Goal: Information Seeking & Learning: Learn about a topic

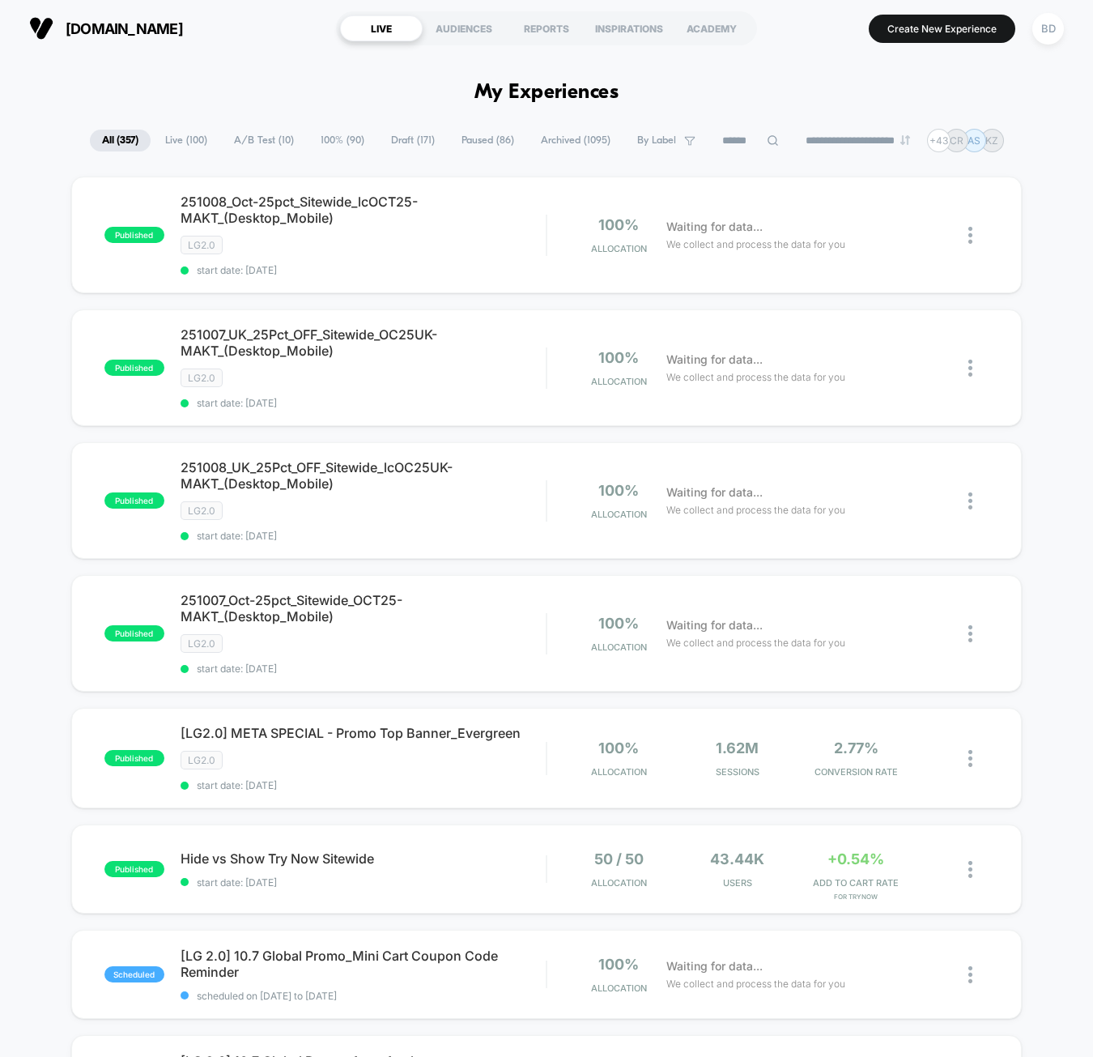
click at [253, 135] on span "A/B Test ( 10 )" at bounding box center [264, 141] width 84 height 22
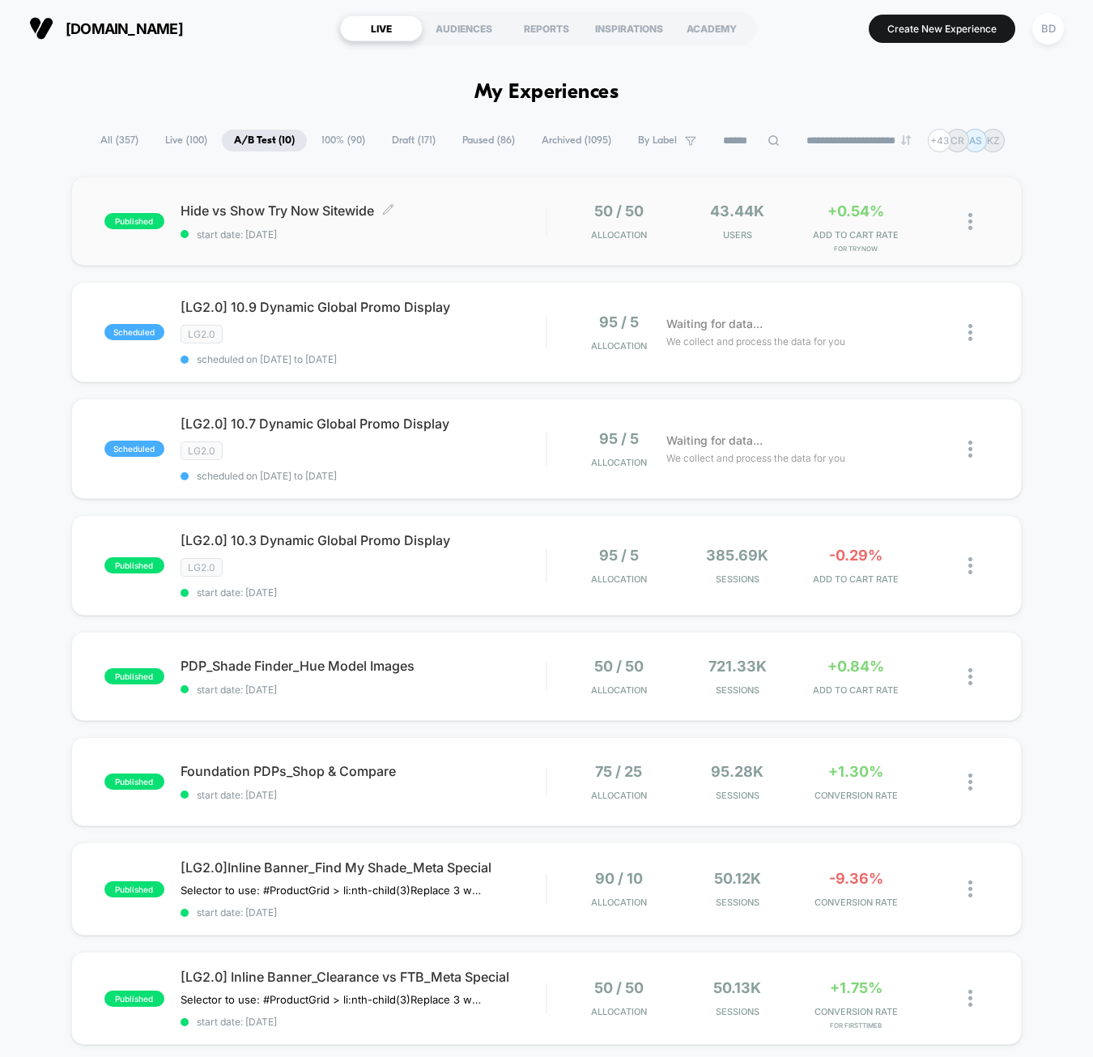
click at [274, 207] on span "Hide vs Show Try Now Sitewide Click to edit experience details" at bounding box center [364, 210] width 366 height 16
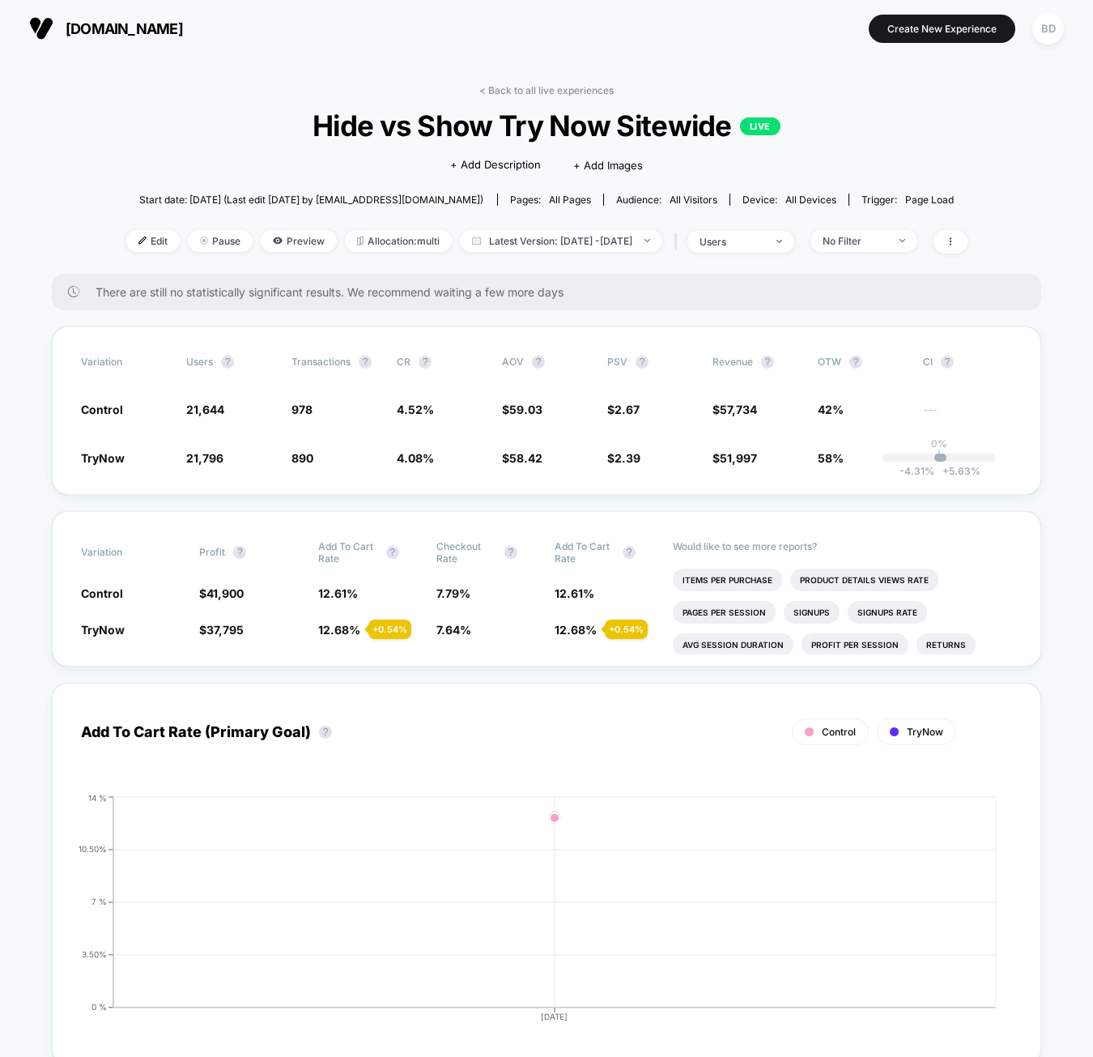
click at [831, 457] on span "58%" at bounding box center [831, 458] width 26 height 14
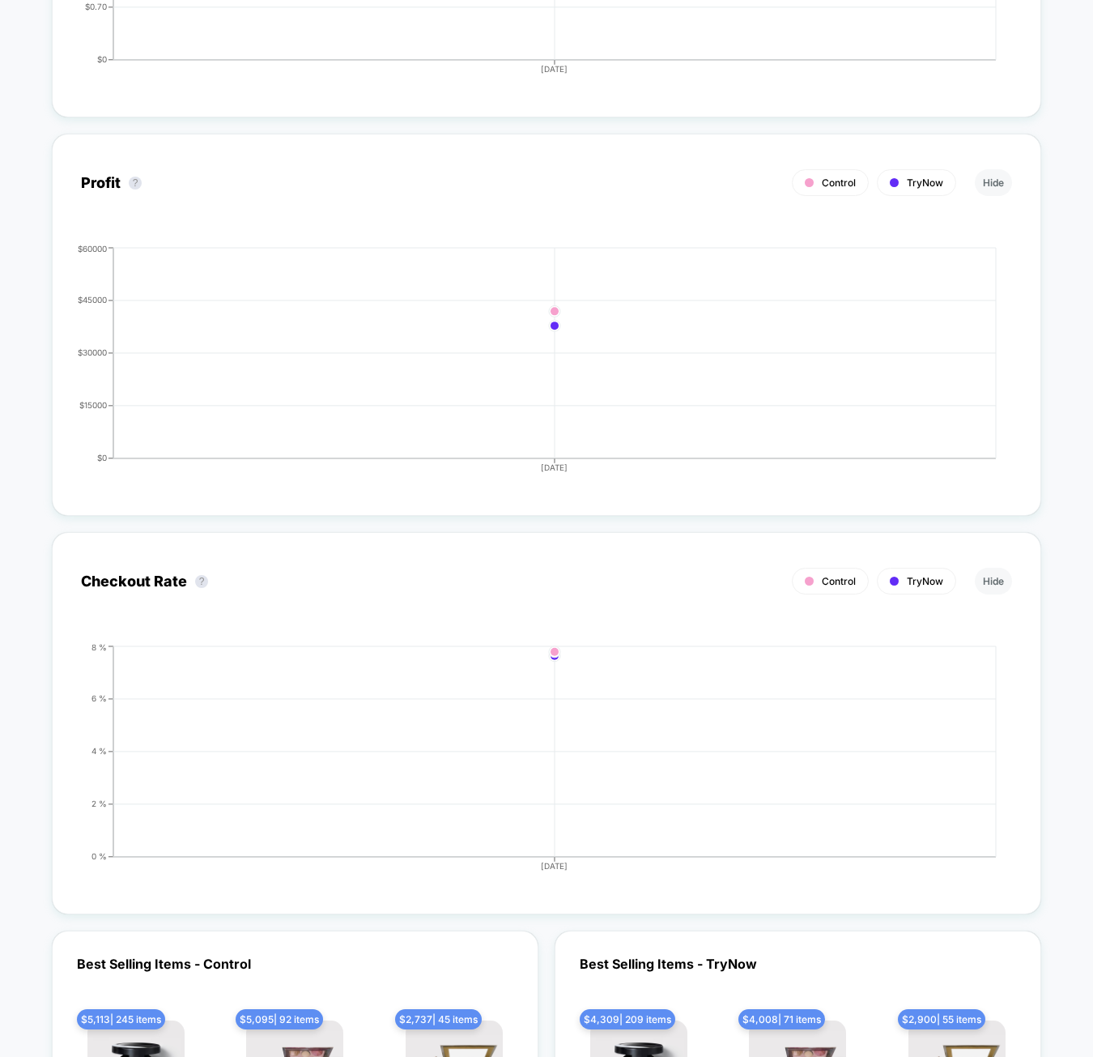
scroll to position [2189, 0]
